Goal: Information Seeking & Learning: Stay updated

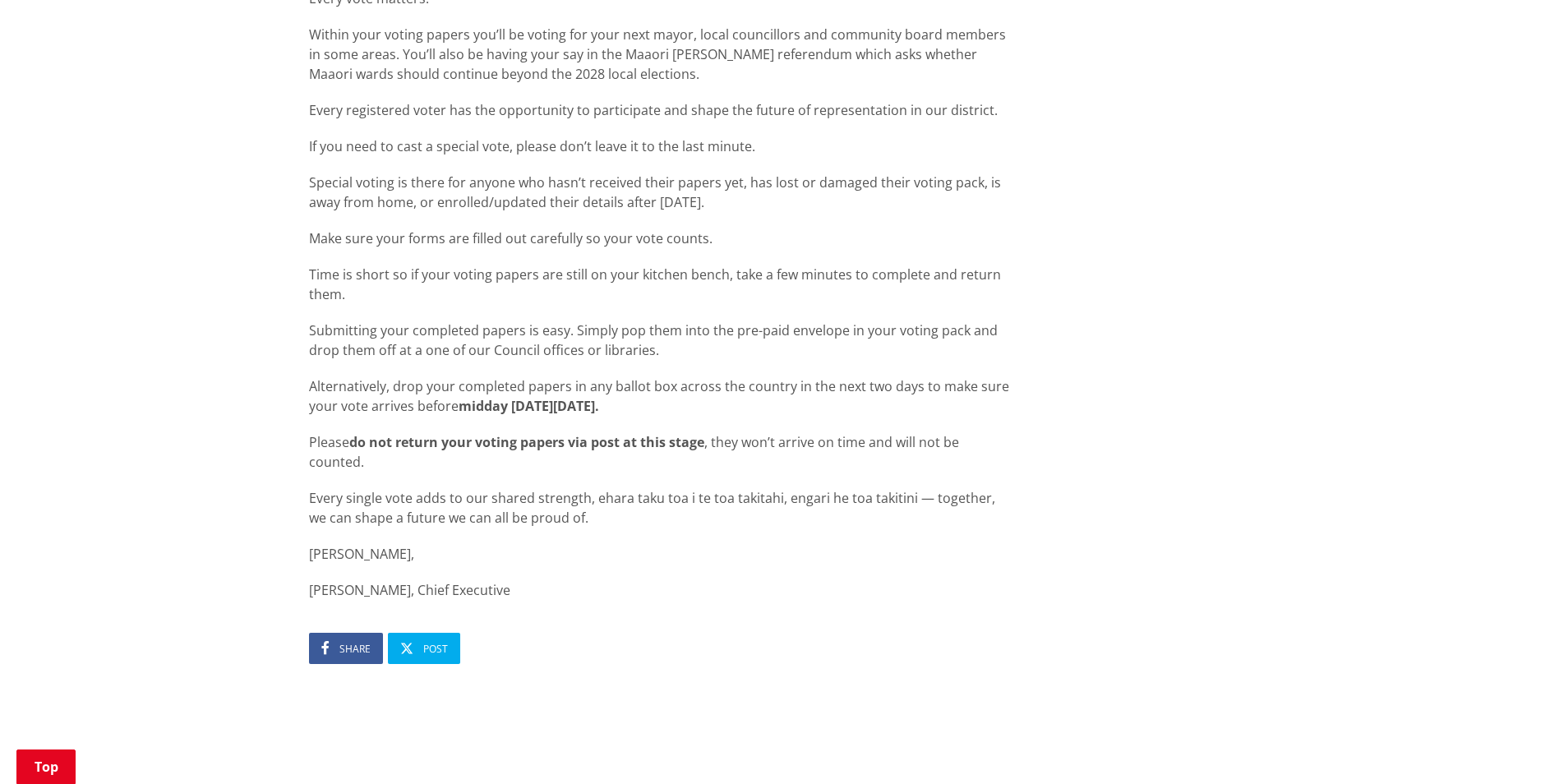
scroll to position [1315, 0]
